Goal: Task Accomplishment & Management: Manage account settings

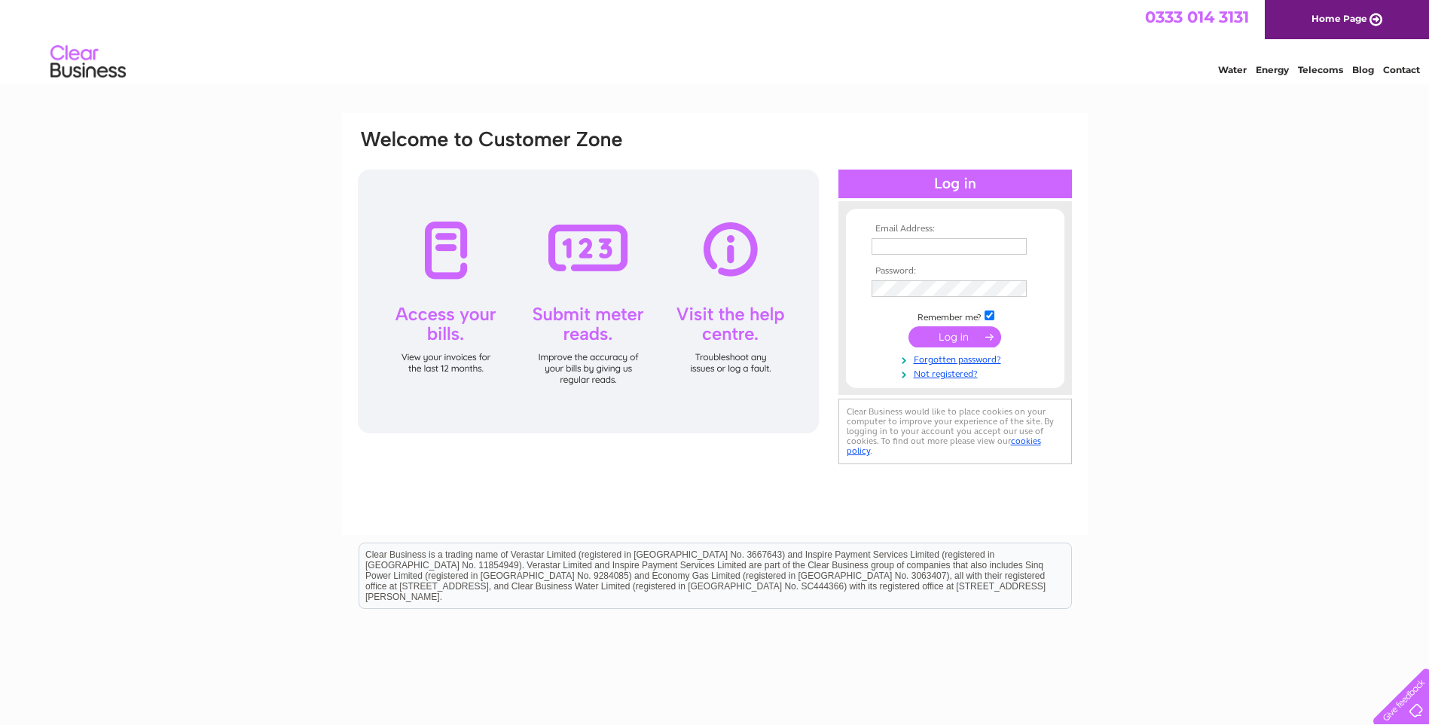
click at [948, 255] on td at bounding box center [955, 246] width 175 height 24
click at [951, 249] on input "text" at bounding box center [950, 247] width 157 height 18
click at [1110, 163] on div "Email Address: Password:" at bounding box center [714, 452] width 1429 height 679
click at [970, 240] on input "text" at bounding box center [950, 247] width 157 height 18
type input "[PERSON_NAME][EMAIL_ADDRESS][DOMAIN_NAME]"
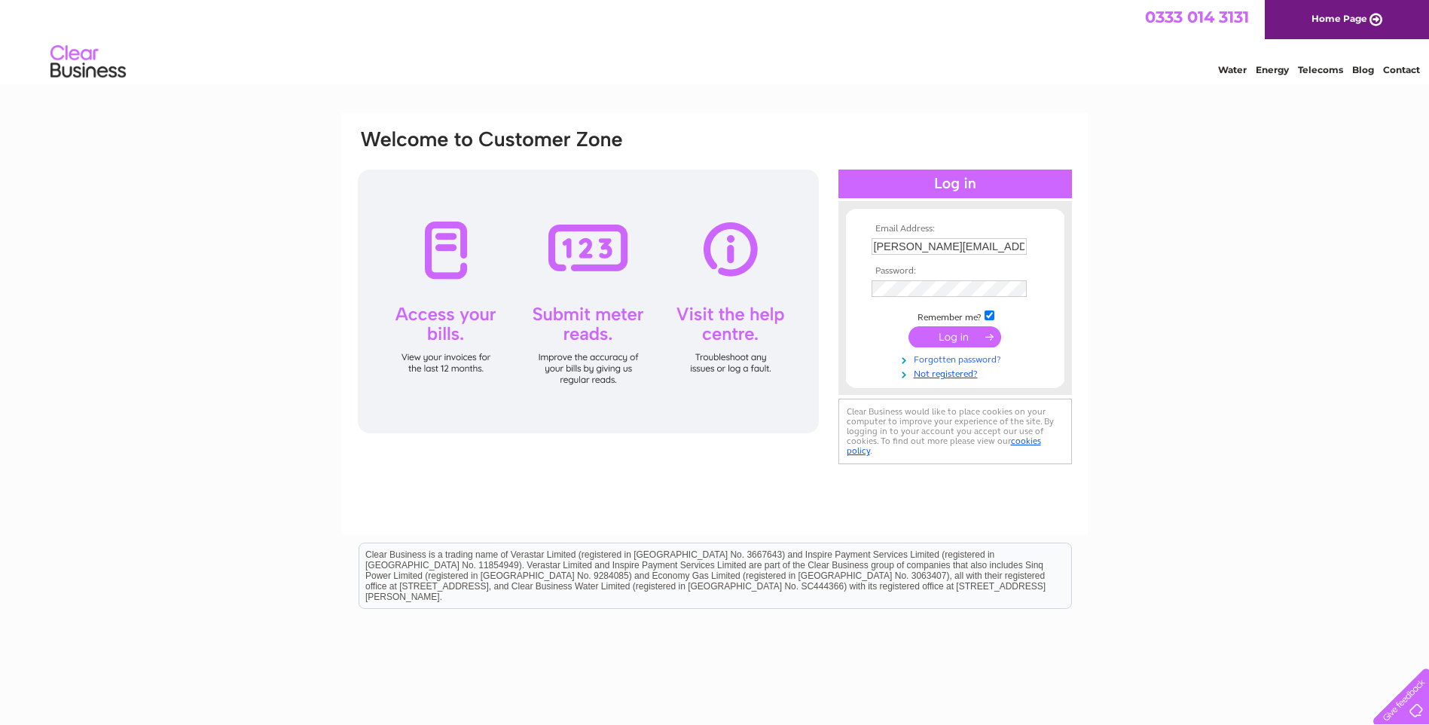
click at [977, 362] on link "Forgotten password?" at bounding box center [957, 358] width 171 height 14
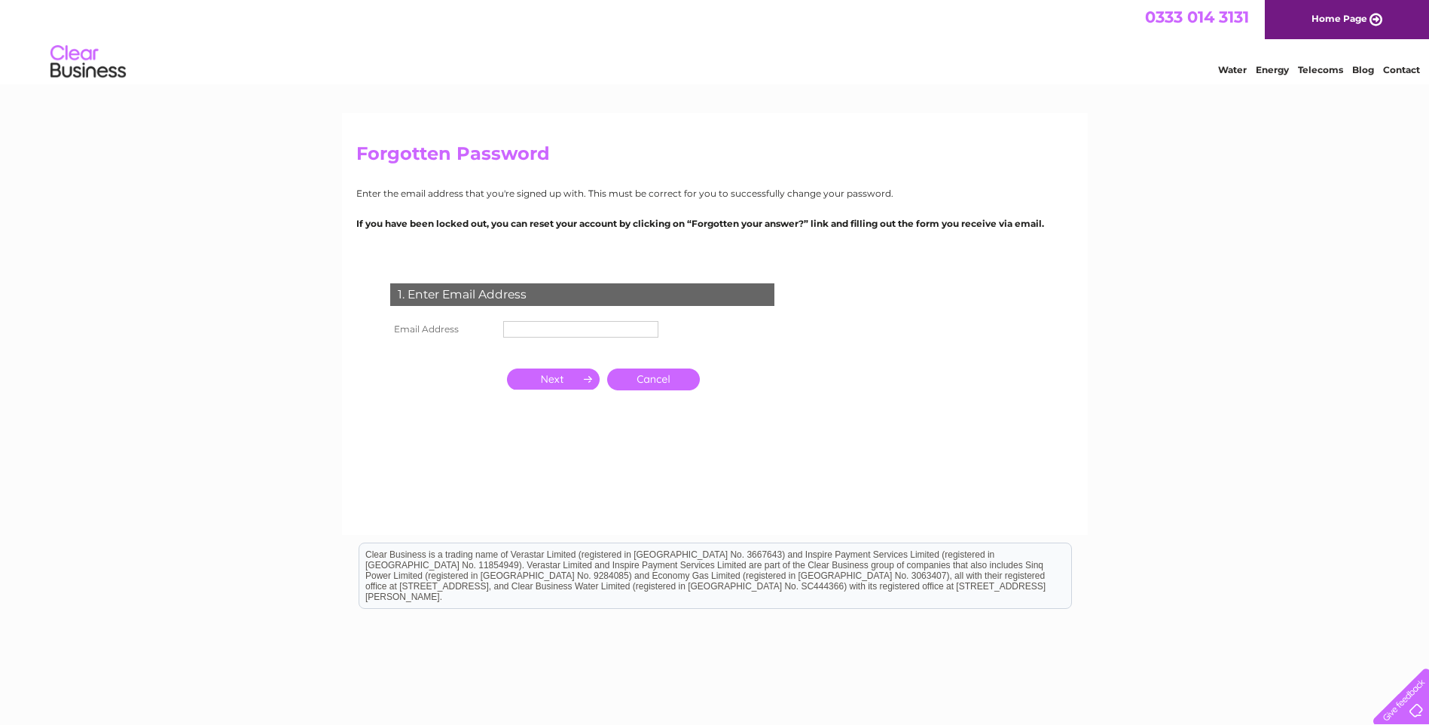
click at [587, 332] on input "text" at bounding box center [580, 329] width 155 height 17
type input "[PERSON_NAME][EMAIL_ADDRESS][DOMAIN_NAME]"
click at [556, 378] on input "button" at bounding box center [553, 378] width 93 height 21
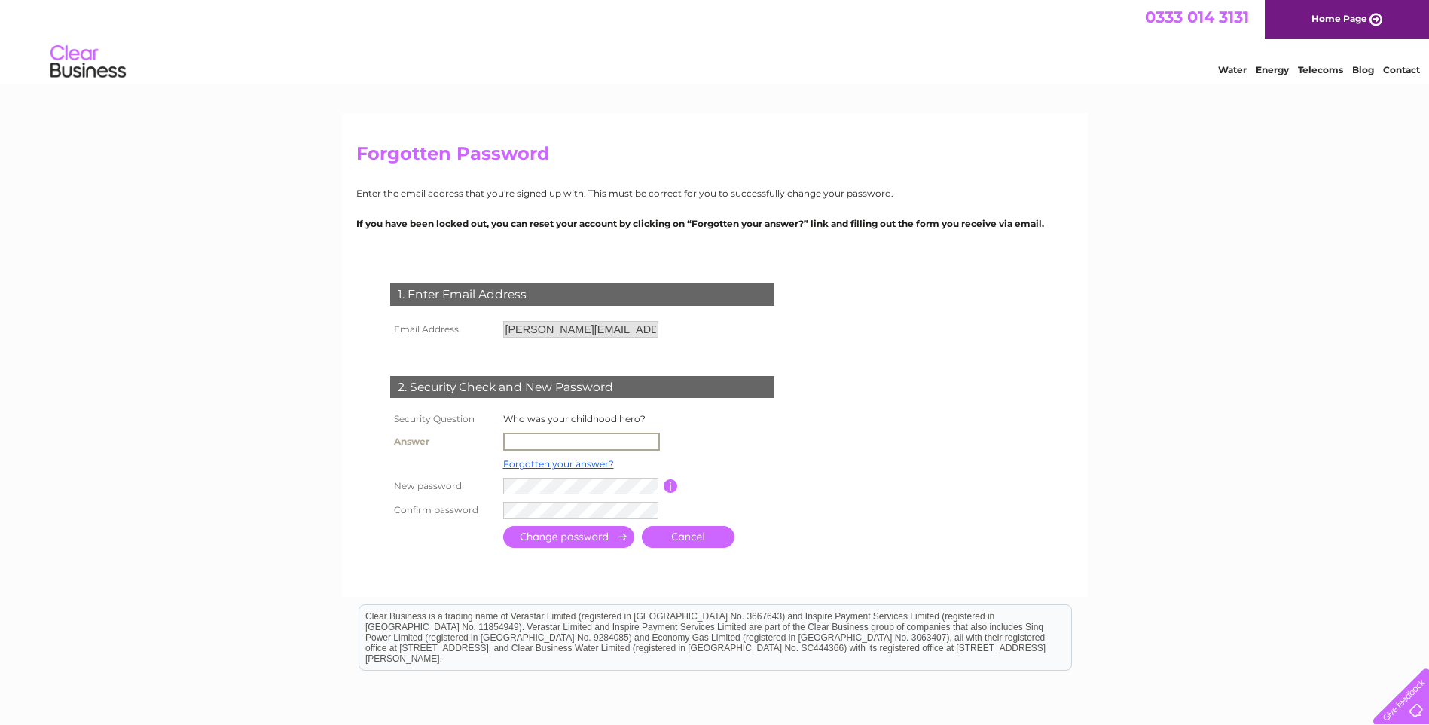
click at [545, 446] on input "text" at bounding box center [581, 441] width 157 height 18
type input "Bob Geldof"
click at [563, 495] on td at bounding box center [580, 484] width 163 height 24
click at [552, 499] on td at bounding box center [648, 508] width 298 height 24
click at [591, 532] on input "submit" at bounding box center [568, 537] width 131 height 22
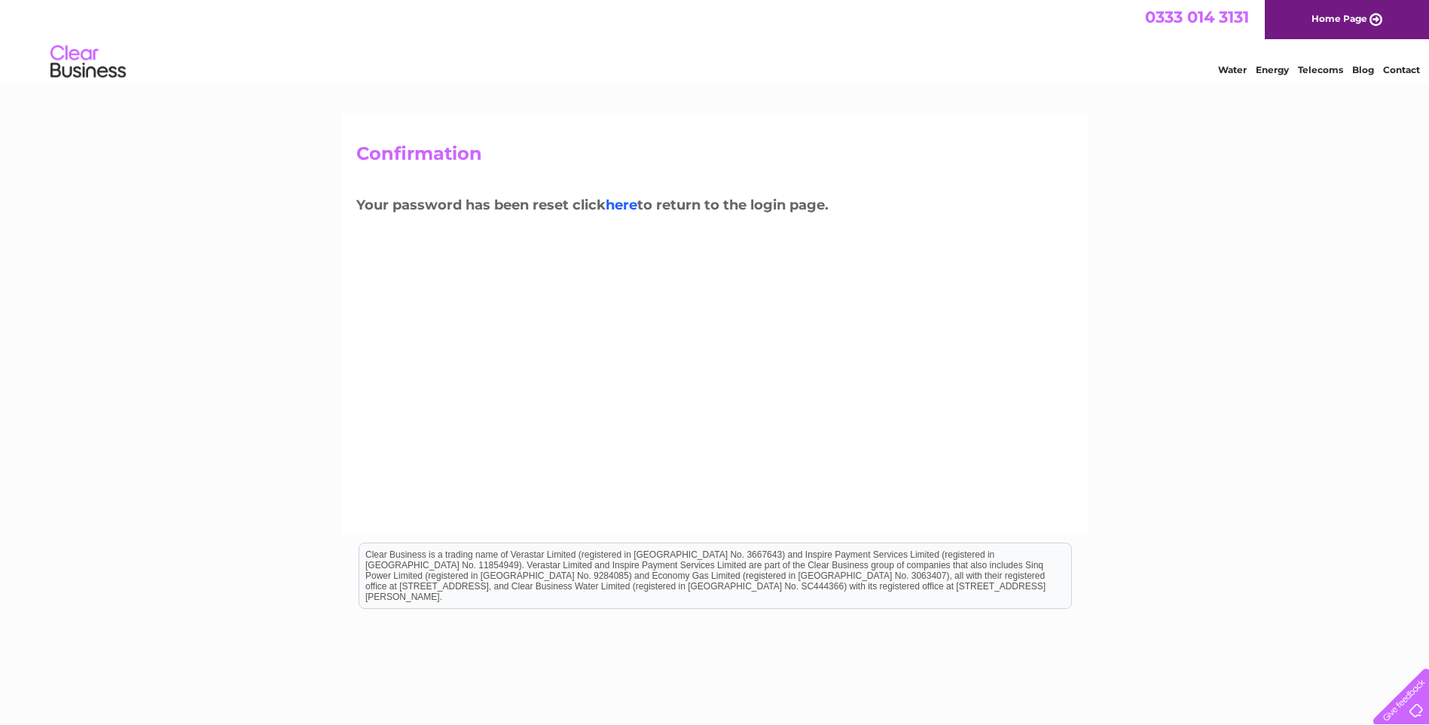
click at [618, 203] on link "here" at bounding box center [622, 205] width 32 height 17
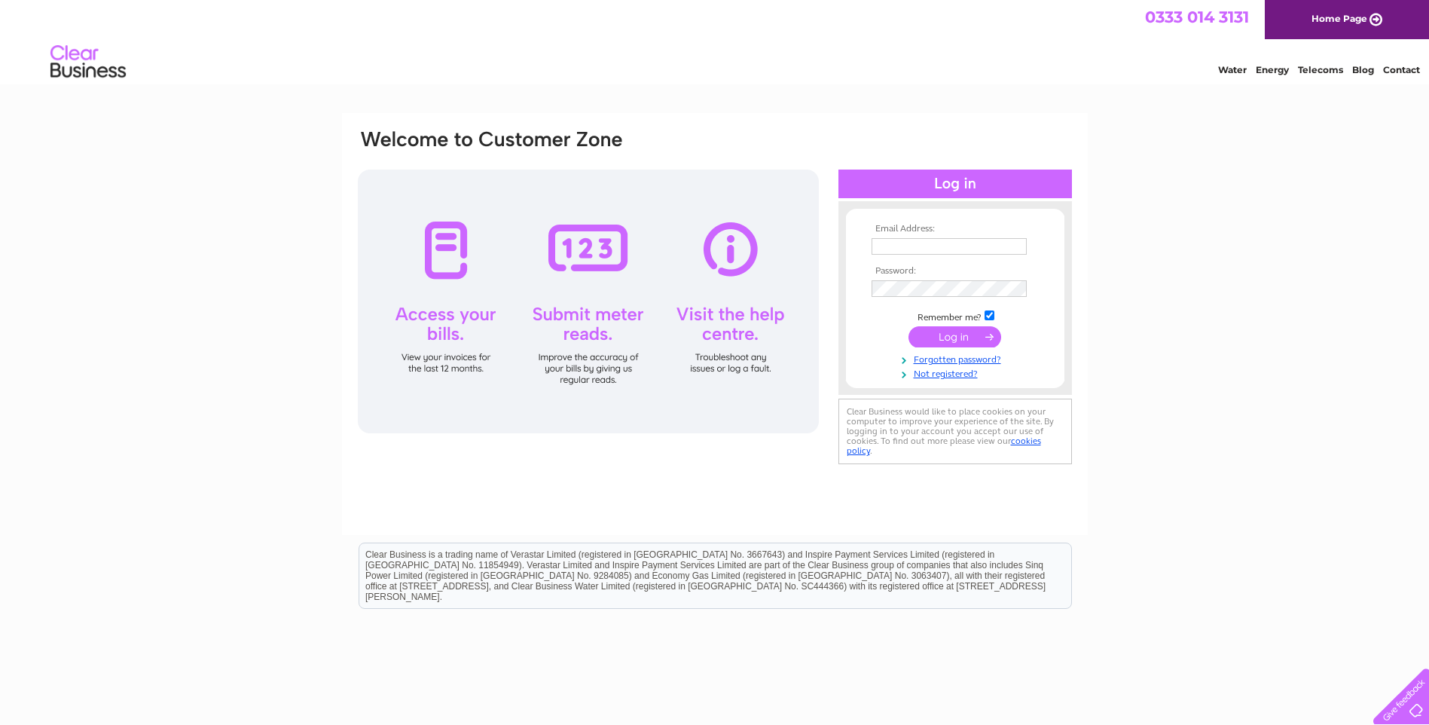
click at [967, 222] on div "Email Address: Password:" at bounding box center [955, 297] width 234 height 163
click at [946, 238] on input "text" at bounding box center [949, 246] width 155 height 17
type input "[PERSON_NAME][EMAIL_ADDRESS][DOMAIN_NAME]"
click at [908, 328] on input "submit" at bounding box center [954, 338] width 93 height 21
click at [945, 343] on input "submit" at bounding box center [954, 338] width 93 height 21
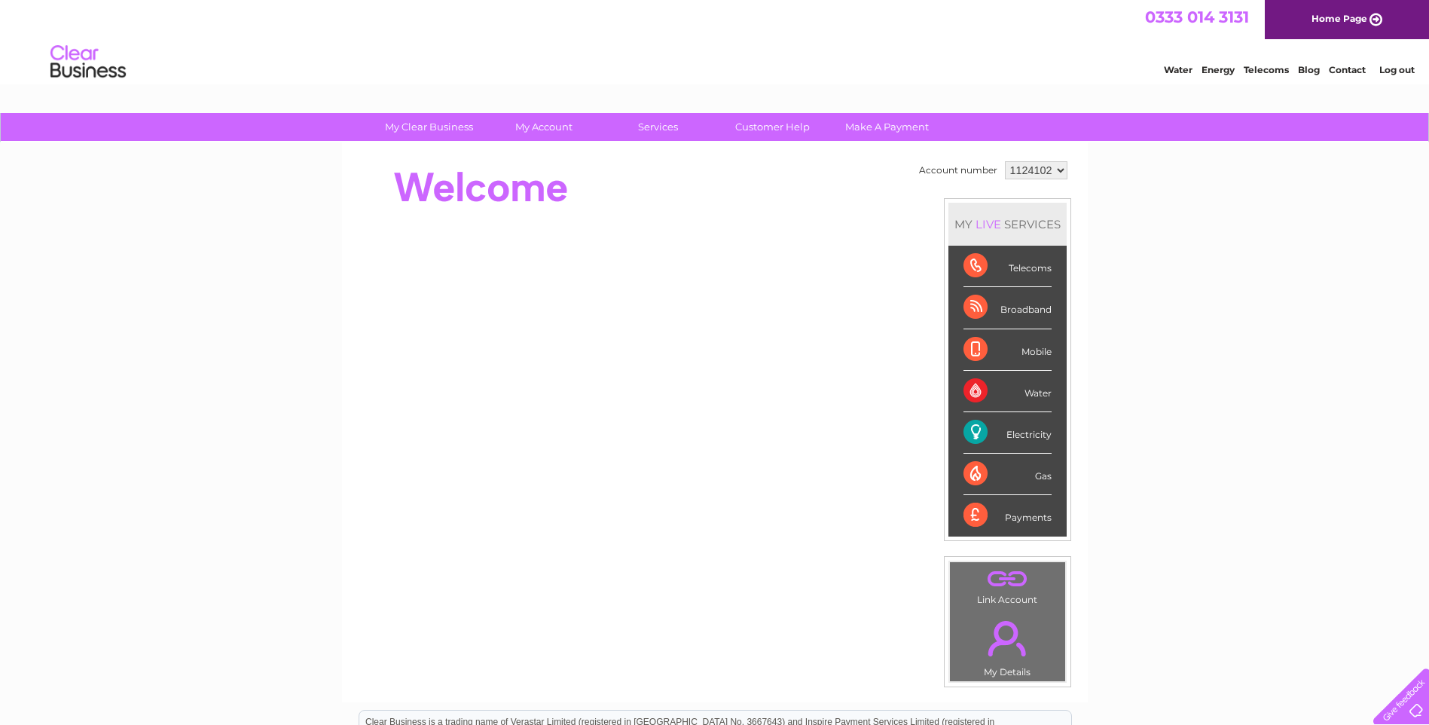
click at [972, 432] on div "Electricity" at bounding box center [1007, 432] width 88 height 41
click at [496, 88] on html "0333 014 3131 Home Page Water Energy Telecoms Blog Contact Log out" at bounding box center [714, 44] width 1429 height 88
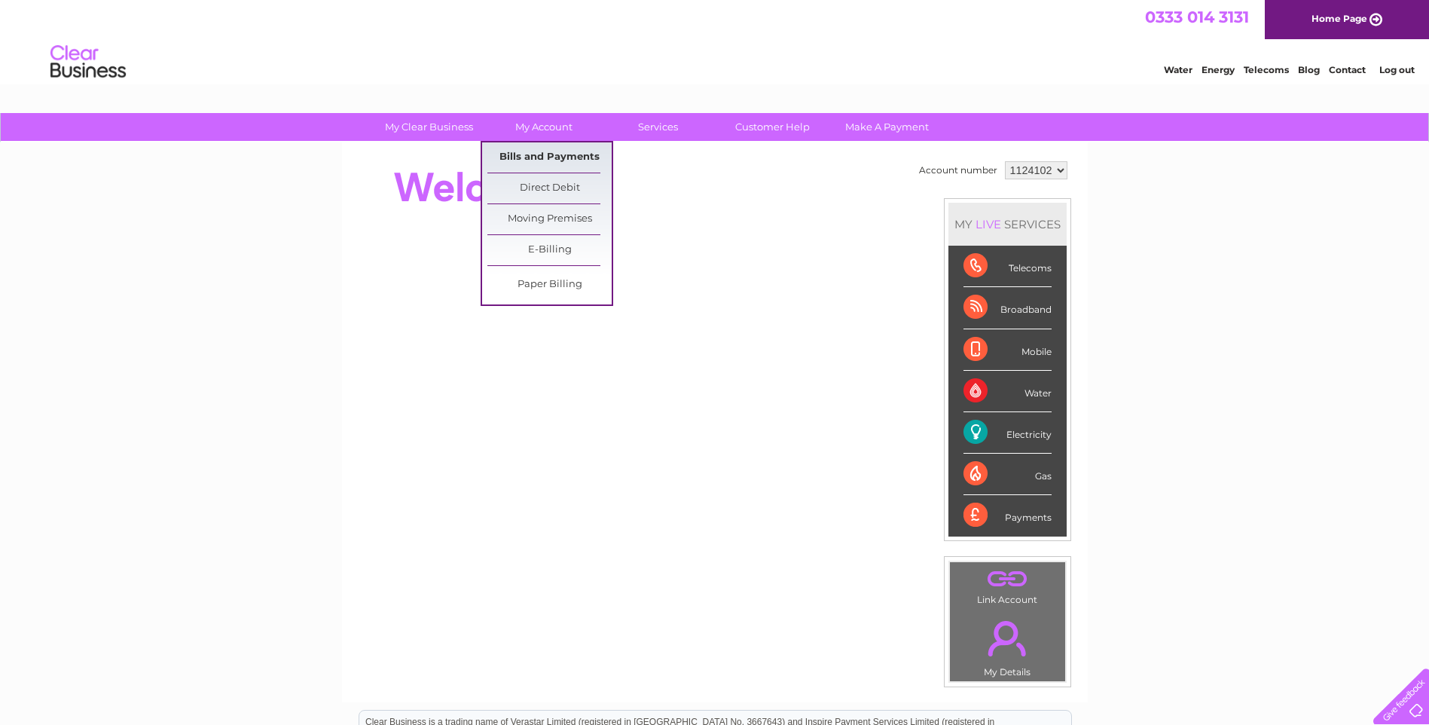
click at [542, 151] on link "Bills and Payments" at bounding box center [549, 157] width 124 height 30
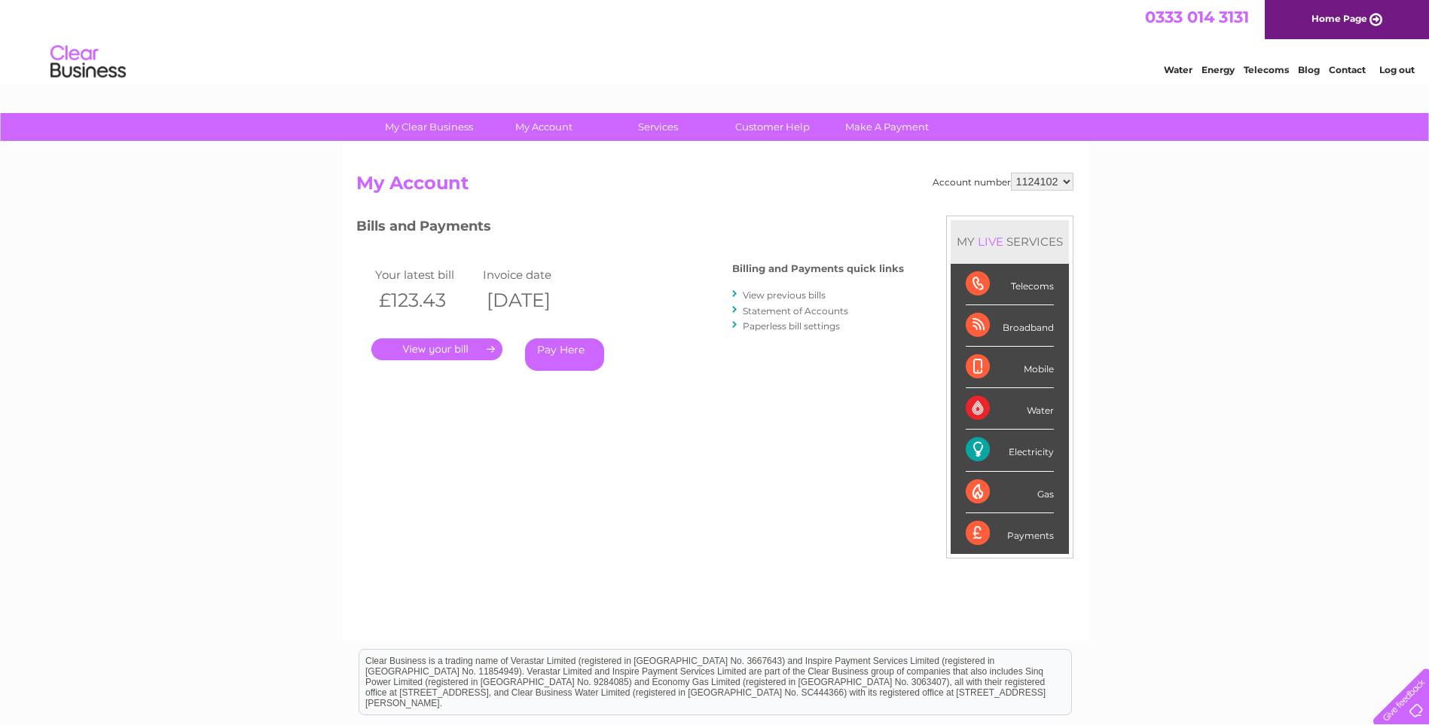
click at [450, 348] on link "." at bounding box center [436, 349] width 131 height 22
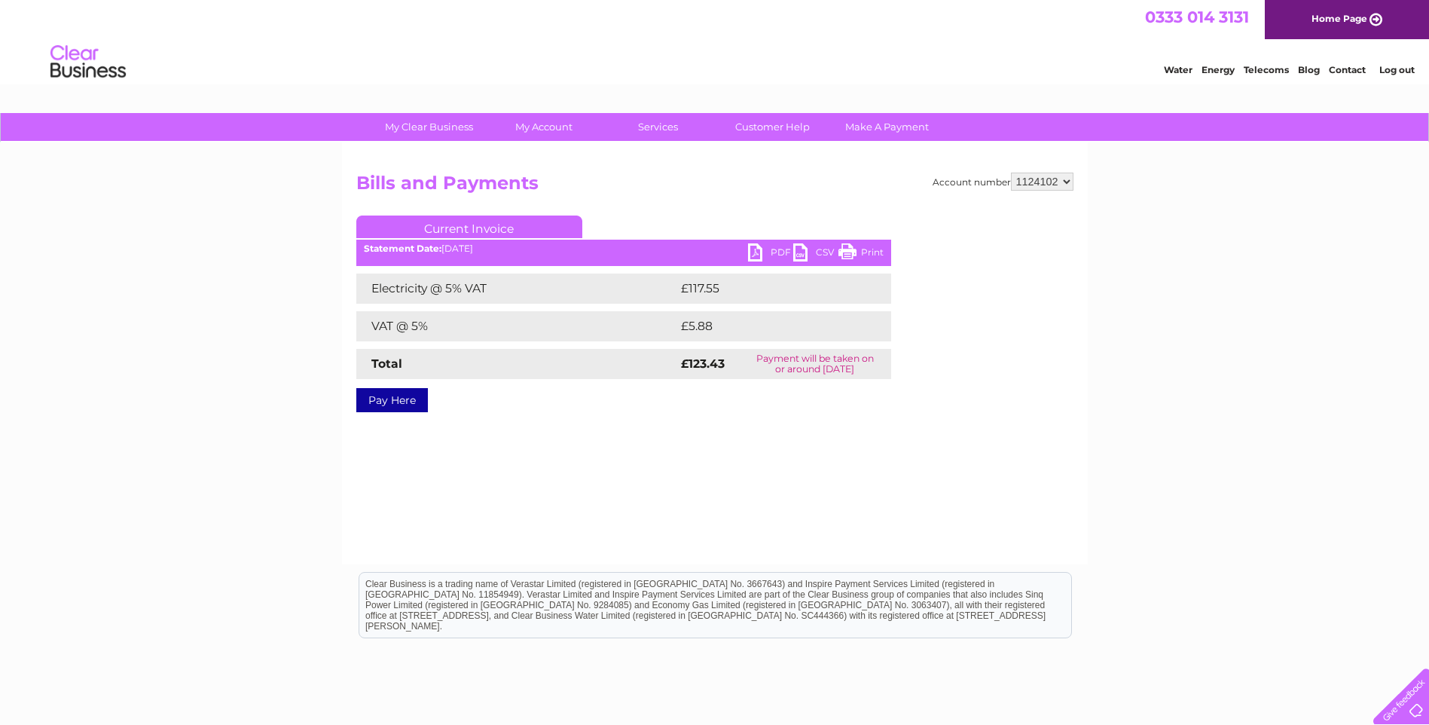
click at [751, 248] on link "PDF" at bounding box center [770, 254] width 45 height 22
